Goal: Navigation & Orientation: Find specific page/section

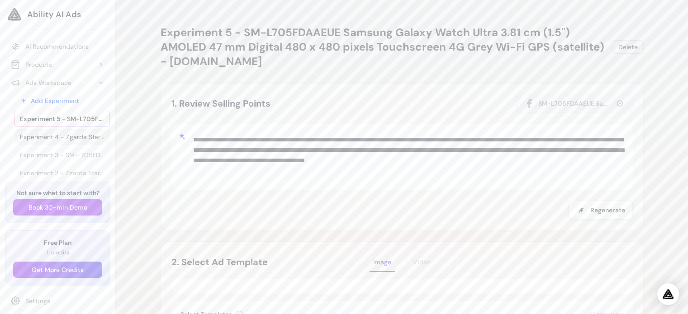
click at [32, 135] on span "Experiment 4 - Zgarda Starbloom Plus - 25cm" at bounding box center [62, 136] width 85 height 9
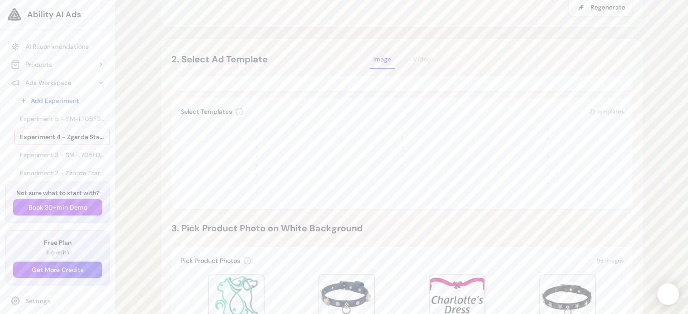
scroll to position [163, 0]
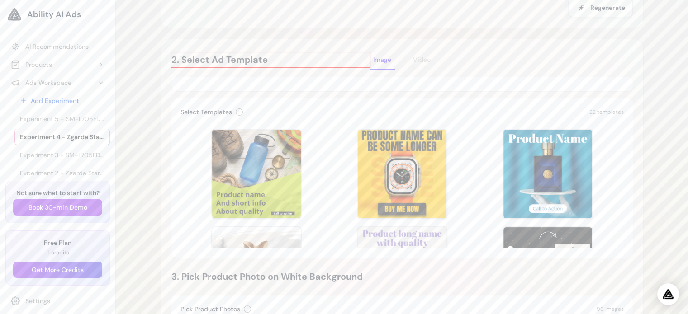
click at [238, 57] on h2 "2. Select Ad Template" at bounding box center [270, 59] width 199 height 14
click at [138, 33] on div "Experiment 4 - Zgarda Starbloom Plus - 25cm Delete Loading Experiment Processin…" at bounding box center [402, 279] width 572 height 885
click at [662, 129] on div "Experiment 4 - Zgarda Starbloom Plus - 25cm Delete Loading Experiment Processin…" at bounding box center [402, 279] width 572 height 885
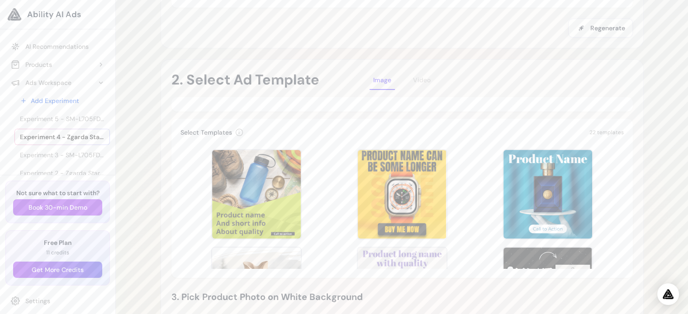
scroll to position [136, 0]
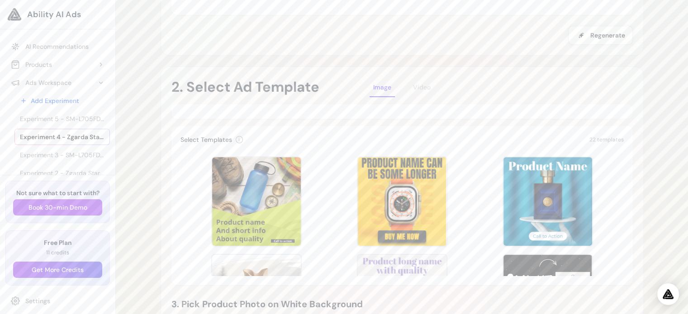
click at [600, 110] on div "Photorealistic" at bounding box center [401, 111] width 461 height 14
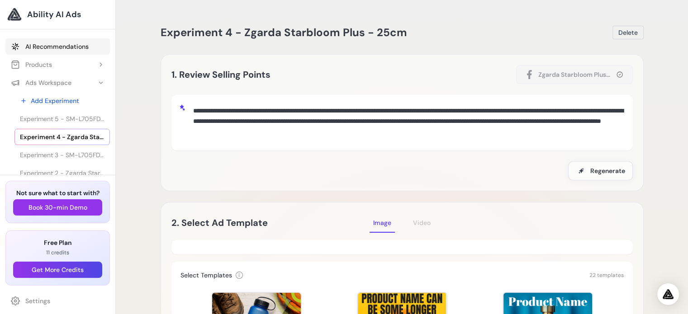
click at [63, 43] on link "AI Recommendations" at bounding box center [57, 46] width 104 height 16
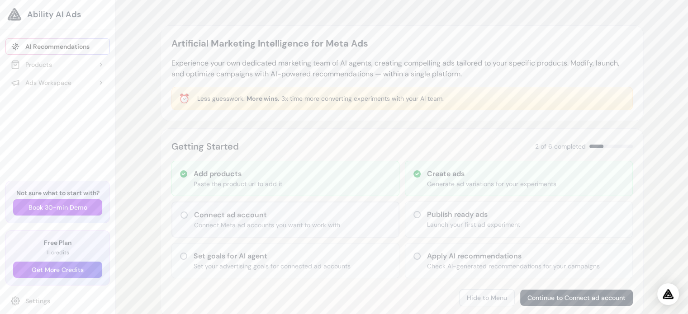
click at [468, 294] on button "Hide to Menu" at bounding box center [487, 297] width 56 height 17
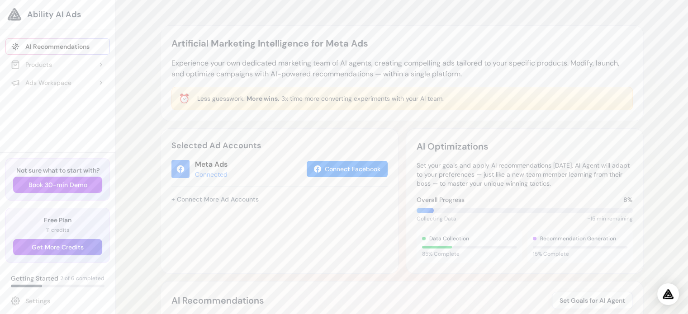
click at [525, 303] on div "AI Recommendations Set Goals for AI Agent" at bounding box center [401, 300] width 461 height 17
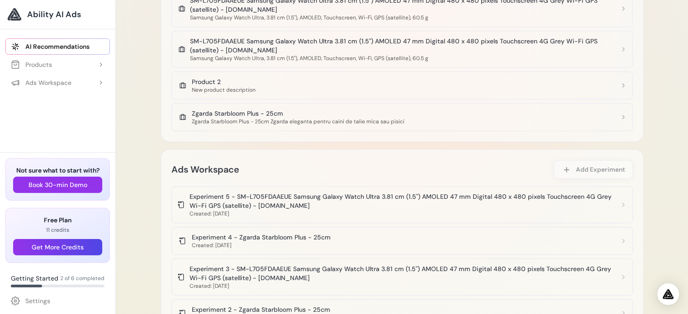
scroll to position [579, 0]
